Goal: Task Accomplishment & Management: Use online tool/utility

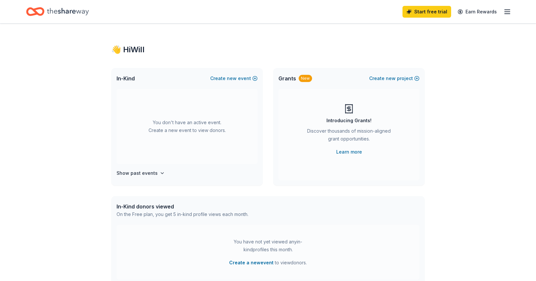
click at [60, 14] on icon "Home" at bounding box center [68, 11] width 42 height 13
click at [39, 12] on icon "Home" at bounding box center [35, 11] width 18 height 15
click at [510, 12] on icon "button" at bounding box center [507, 12] width 8 height 8
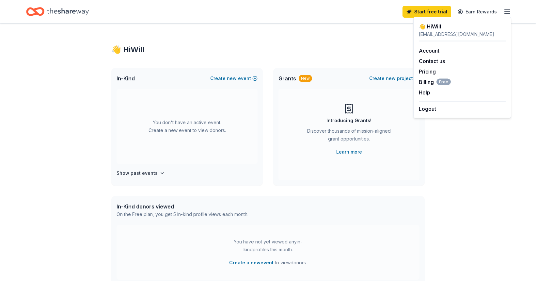
click at [342, 45] on div "👋 Hi Will" at bounding box center [267, 49] width 313 height 10
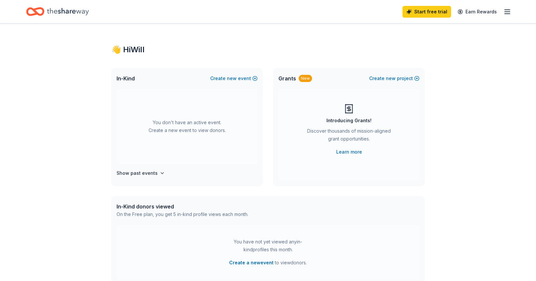
click at [41, 9] on icon "Home" at bounding box center [38, 11] width 10 height 7
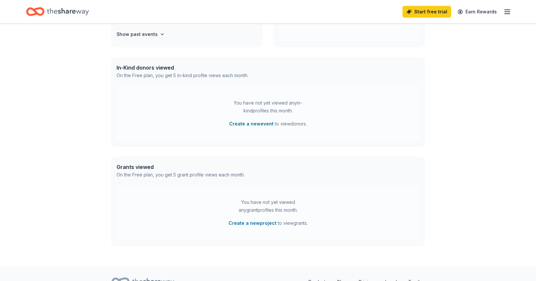
scroll to position [162, 0]
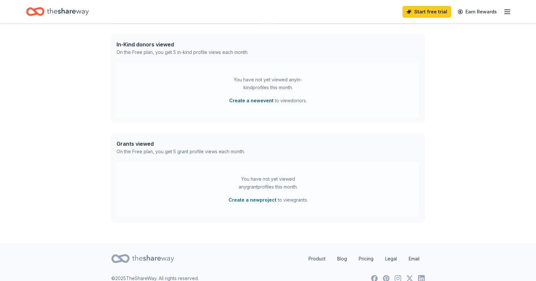
click at [254, 97] on button "Create a new event" at bounding box center [251, 101] width 44 height 8
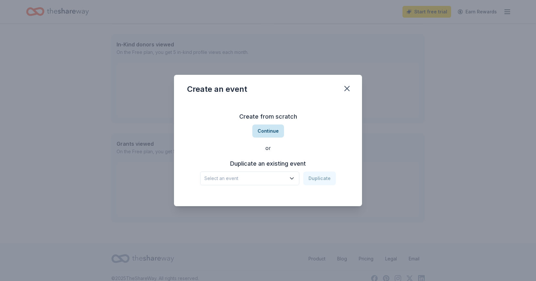
click at [266, 133] on button "Continue" at bounding box center [268, 130] width 32 height 13
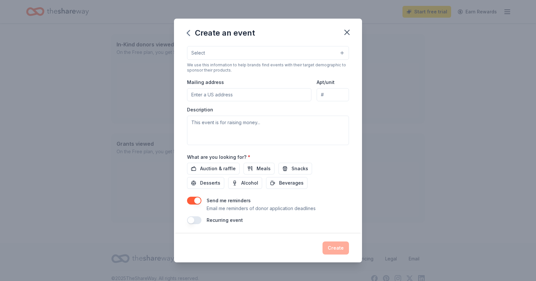
scroll to position [122, 0]
click at [347, 37] on icon "button" at bounding box center [346, 32] width 9 height 9
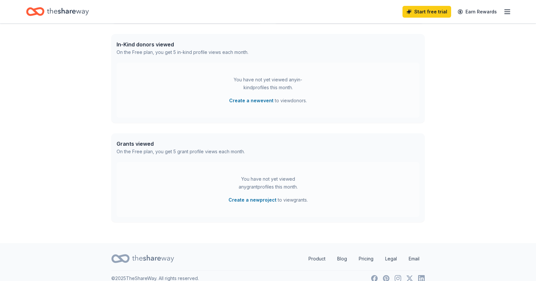
click at [512, 12] on div "Start free trial Earn Rewards" at bounding box center [268, 11] width 536 height 23
click at [508, 12] on icon "button" at bounding box center [507, 12] width 8 height 8
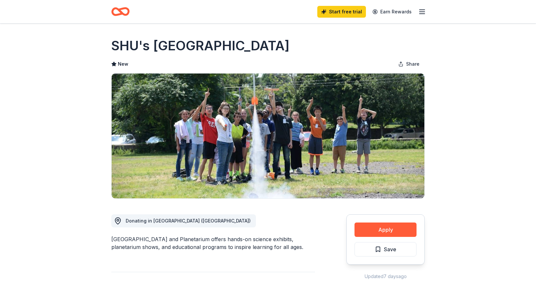
click at [122, 10] on icon "Home" at bounding box center [120, 11] width 18 height 15
